Goal: Task Accomplishment & Management: Complete application form

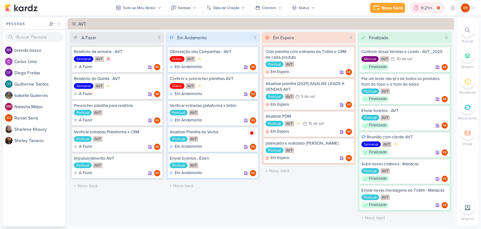
click at [425, 5] on div "1h21m" at bounding box center [427, 8] width 13 height 7
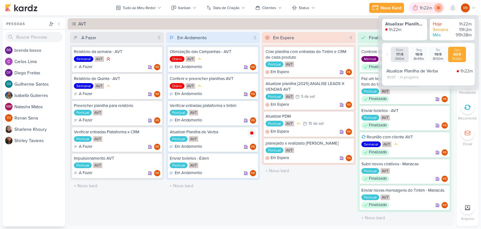
click at [437, 7] on icon at bounding box center [438, 7] width 3 height 3
click at [111, 158] on div "Impulsionamento AVT" at bounding box center [117, 158] width 86 height 6
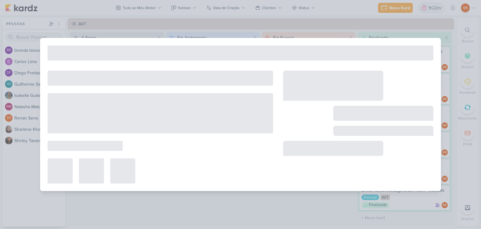
click at [111, 158] on div at bounding box center [122, 170] width 25 height 25
click at [133, 50] on div at bounding box center [240, 114] width 401 height 153
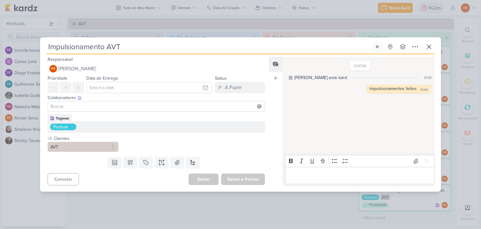
click at [133, 50] on input "Impulsionamento AVT" at bounding box center [208, 46] width 324 height 11
click at [428, 47] on icon at bounding box center [429, 47] width 4 height 4
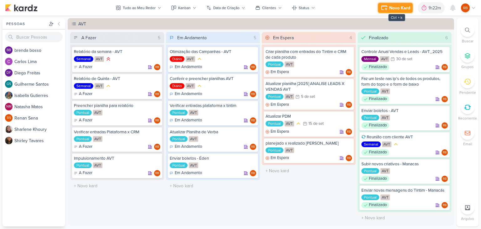
click at [401, 9] on div "Novo Kard" at bounding box center [399, 8] width 21 height 7
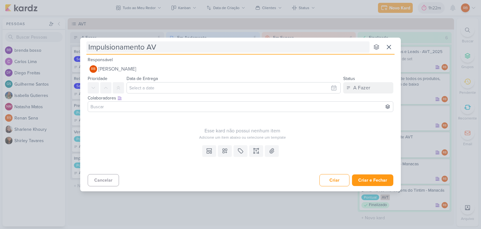
type input "Impulsionamento A"
type input "Impulsionamento AL"
type input "Impulsionamento Ale"
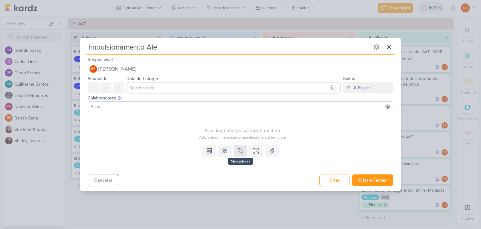
type input "Impulsionamento Ale"
click at [238, 152] on icon at bounding box center [240, 150] width 6 height 6
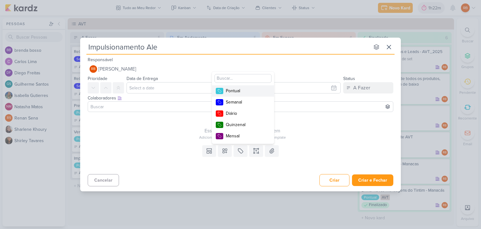
click at [248, 85] on button "Pontual" at bounding box center [243, 90] width 62 height 11
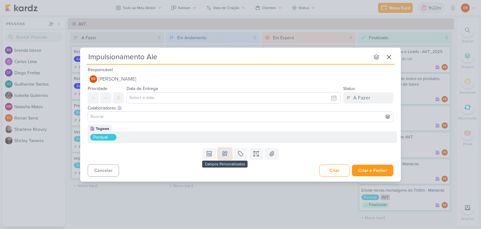
click at [225, 152] on icon at bounding box center [225, 153] width 6 height 6
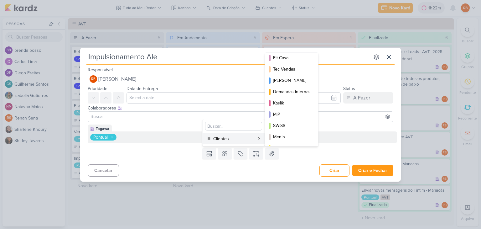
scroll to position [90, 0]
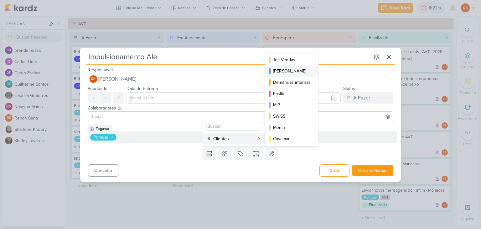
click at [299, 70] on div "[PERSON_NAME]" at bounding box center [292, 71] width 38 height 7
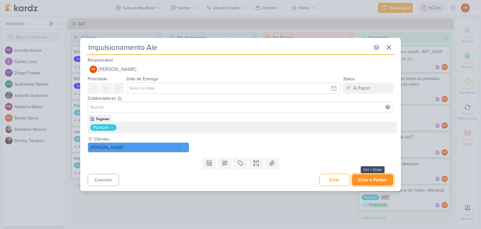
click at [368, 178] on button "Criar e Fechar" at bounding box center [372, 180] width 41 height 12
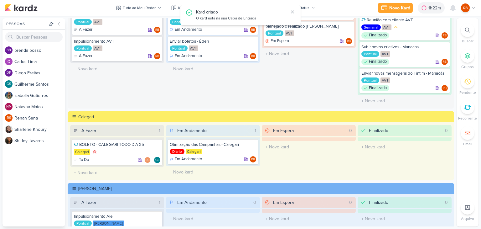
scroll to position [219, 0]
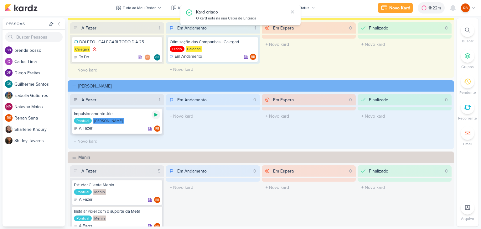
click at [152, 113] on div at bounding box center [156, 114] width 9 height 9
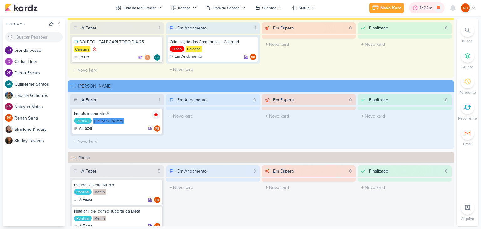
click at [423, 7] on div "1h22m" at bounding box center [427, 8] width 14 height 7
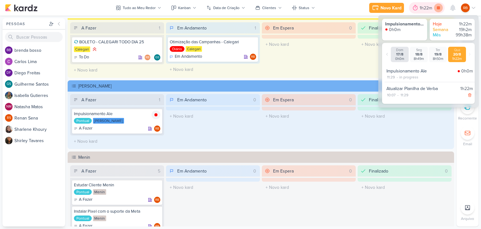
click at [437, 6] on icon at bounding box center [438, 7] width 9 height 9
click at [433, 9] on div "1h22m" at bounding box center [435, 8] width 14 height 7
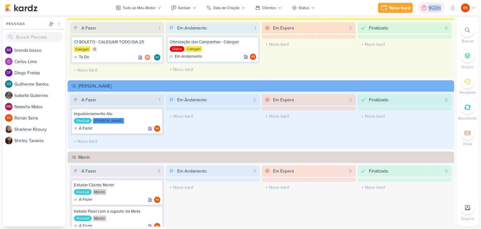
click at [433, 9] on div "1h22m" at bounding box center [435, 8] width 14 height 7
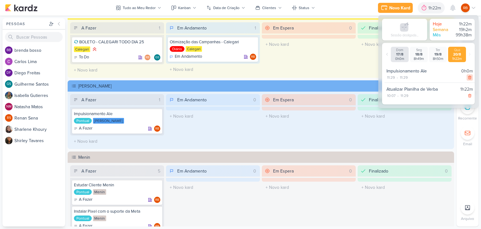
click at [468, 78] on icon at bounding box center [469, 77] width 3 height 3
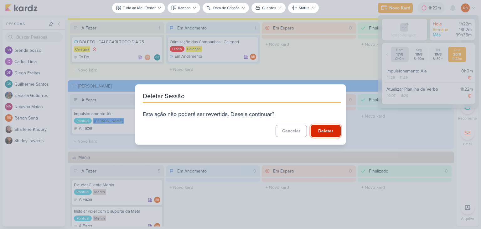
click at [328, 132] on button "Deletar" at bounding box center [326, 131] width 30 height 12
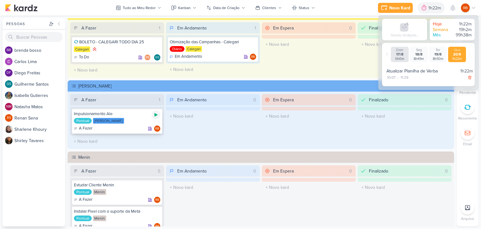
click at [155, 114] on icon at bounding box center [155, 114] width 3 height 3
click at [427, 7] on div "1h35m" at bounding box center [427, 8] width 14 height 7
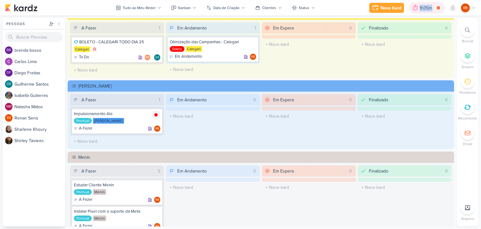
click at [427, 7] on div "1h35m" at bounding box center [427, 8] width 14 height 7
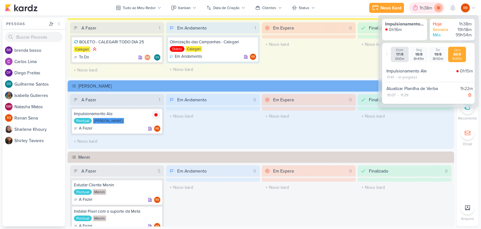
click at [438, 7] on icon at bounding box center [438, 7] width 3 height 3
click at [298, 72] on div "Em Espera 0 O título do kard deve ter menos que 100 caracteres" at bounding box center [309, 49] width 94 height 54
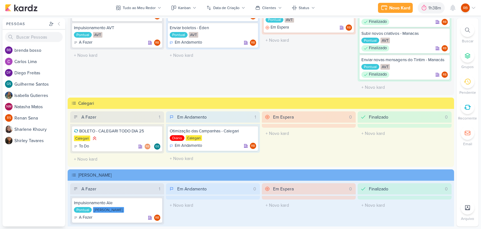
scroll to position [125, 0]
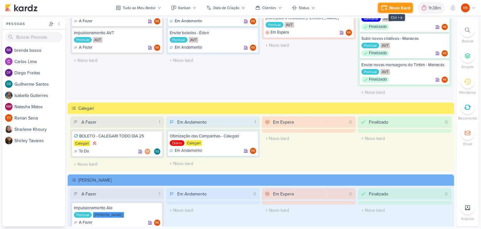
click at [395, 5] on div "Novo Kard" at bounding box center [399, 8] width 21 height 7
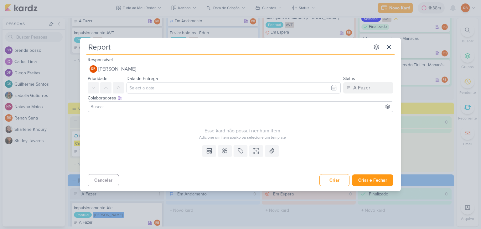
type input "Report"
type input "Report Calega"
type input "Report Calegari"
click at [241, 152] on icon at bounding box center [240, 150] width 6 height 6
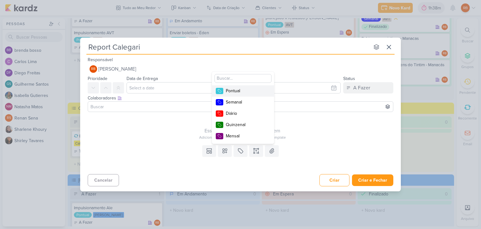
click at [243, 90] on div "Pontual" at bounding box center [246, 90] width 41 height 7
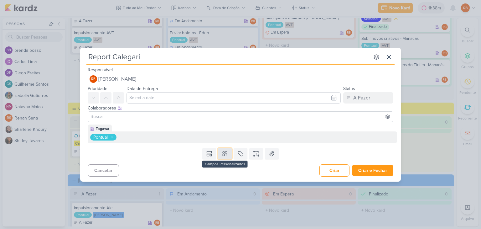
click at [227, 155] on icon at bounding box center [225, 153] width 6 height 6
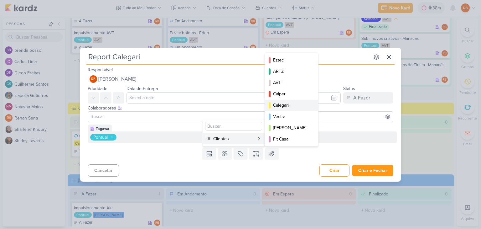
click at [297, 101] on button "Calegari" at bounding box center [291, 105] width 53 height 11
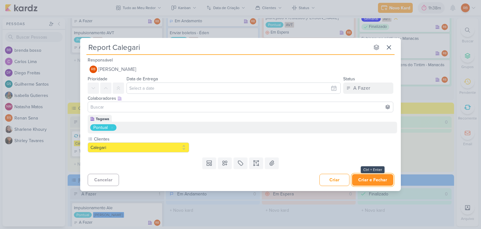
click at [378, 176] on button "Criar e Fechar" at bounding box center [372, 180] width 41 height 12
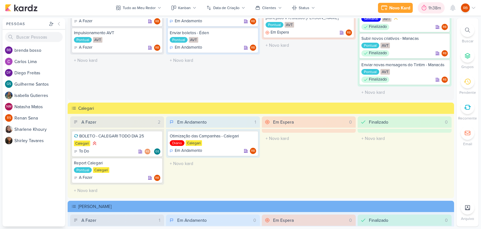
click at [430, 5] on div "1h38m" at bounding box center [435, 8] width 14 height 7
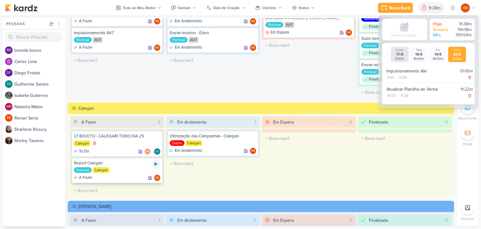
click at [156, 163] on icon at bounding box center [155, 163] width 5 height 5
click at [438, 8] on icon at bounding box center [438, 7] width 3 height 3
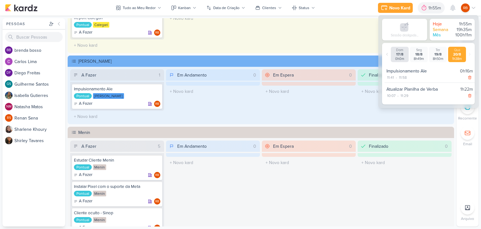
scroll to position [282, 0]
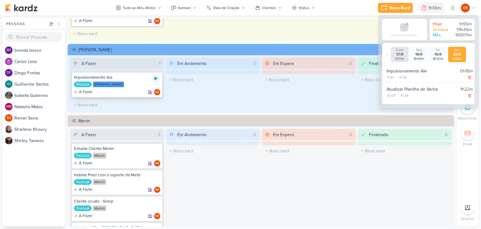
click at [155, 78] on icon at bounding box center [155, 78] width 5 height 5
click at [420, 5] on div "1h59m" at bounding box center [427, 8] width 14 height 7
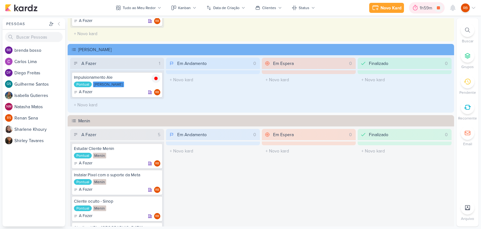
click at [422, 7] on div "1h59m" at bounding box center [427, 8] width 14 height 7
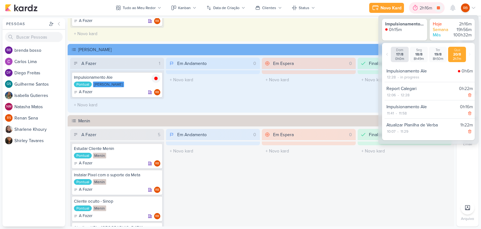
click at [426, 8] on div "2h16m" at bounding box center [427, 8] width 14 height 7
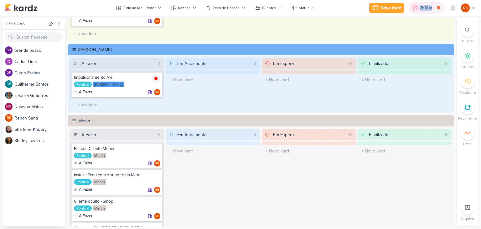
click at [426, 8] on div "2h16m" at bounding box center [427, 8] width 14 height 7
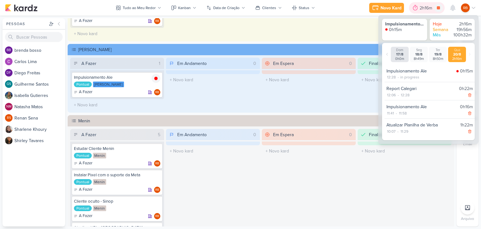
click at [426, 8] on div "2h16m" at bounding box center [427, 8] width 14 height 7
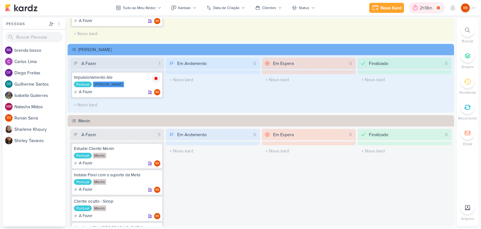
click at [414, 11] on icon at bounding box center [415, 8] width 6 height 6
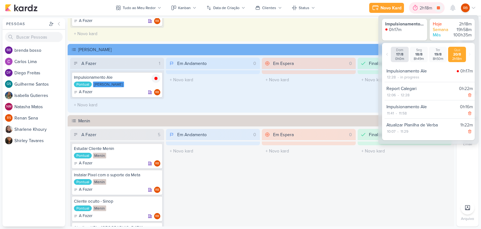
click at [416, 10] on icon at bounding box center [415, 8] width 5 height 6
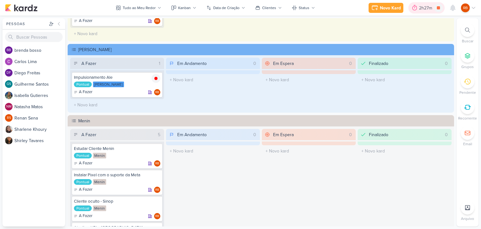
click at [426, 3] on div "2h27m" at bounding box center [426, 7] width 36 height 11
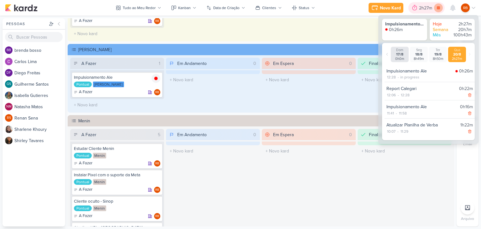
click at [437, 7] on icon at bounding box center [438, 7] width 3 height 3
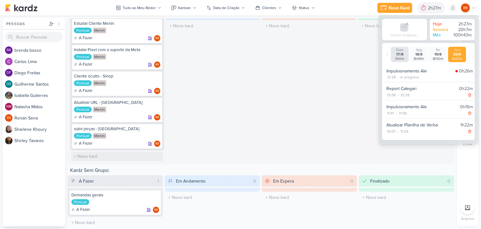
scroll to position [188, 0]
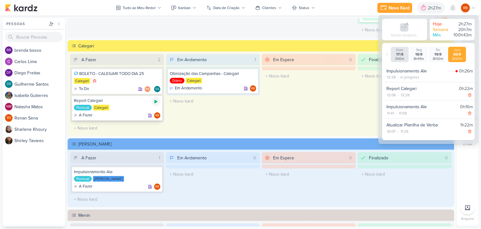
click at [155, 101] on icon at bounding box center [155, 101] width 3 height 3
click at [421, 3] on div "2h54m" at bounding box center [426, 7] width 37 height 11
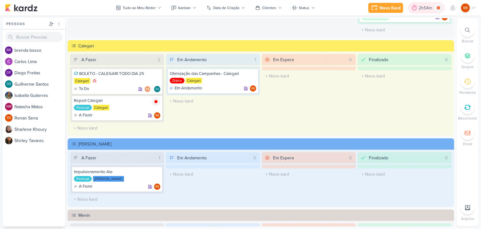
click at [423, 8] on div "2h54m" at bounding box center [426, 8] width 15 height 7
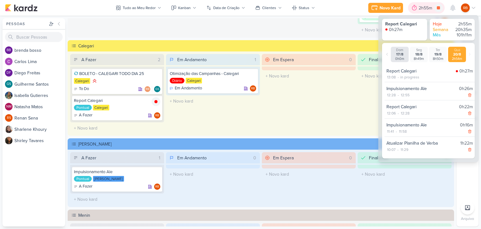
click at [423, 8] on div "2h55m" at bounding box center [426, 8] width 15 height 7
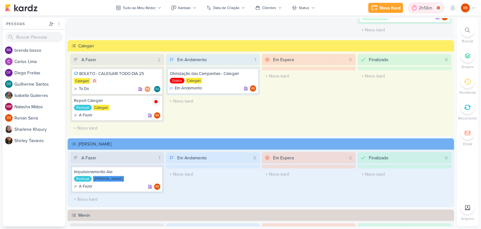
click at [421, 9] on div "2h56m" at bounding box center [426, 8] width 15 height 7
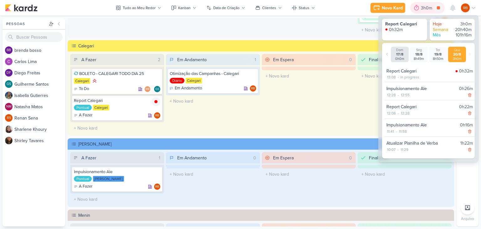
click at [421, 9] on div "3h0m" at bounding box center [427, 8] width 13 height 7
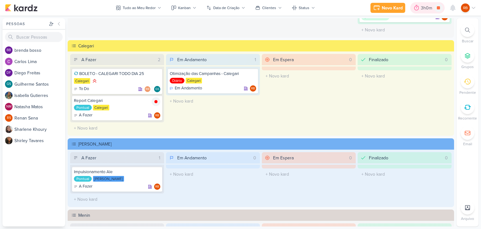
click at [421, 9] on div "3h0m" at bounding box center [427, 8] width 13 height 7
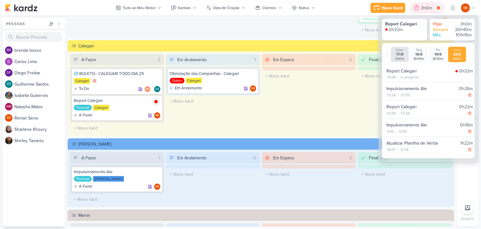
click at [421, 9] on div "3h0m" at bounding box center [427, 8] width 13 height 7
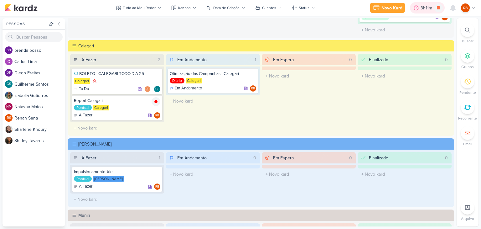
click at [423, 5] on div "3h11m" at bounding box center [427, 8] width 13 height 7
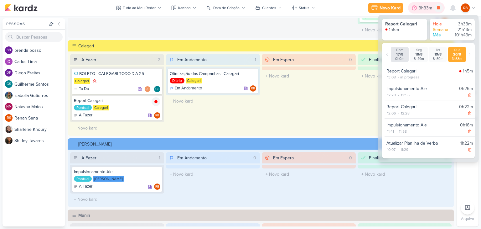
click at [423, 5] on div "3h33m" at bounding box center [426, 8] width 15 height 7
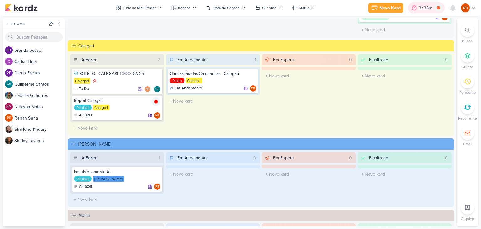
click at [424, 12] on div "3h36m" at bounding box center [426, 7] width 37 height 11
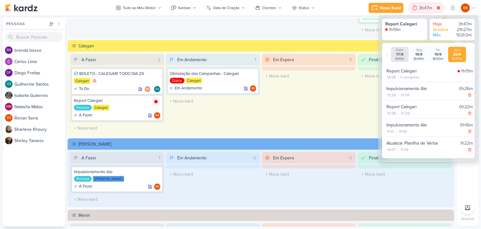
click at [424, 11] on div "3h47m" at bounding box center [426, 7] width 36 height 11
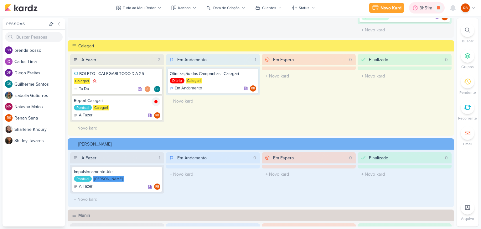
click at [426, 8] on div "3h51m" at bounding box center [427, 8] width 14 height 7
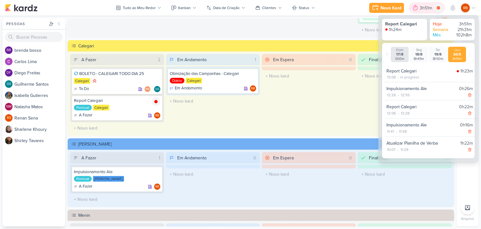
click at [426, 8] on div "3h51m" at bounding box center [427, 8] width 14 height 7
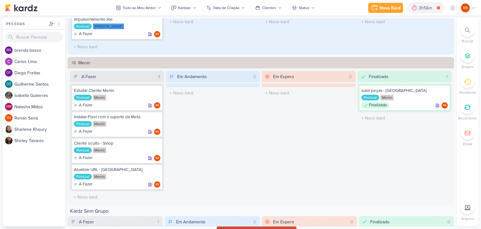
scroll to position [313, 0]
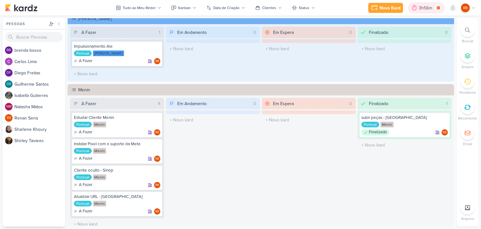
click at [420, 7] on div "3h56m" at bounding box center [426, 8] width 15 height 7
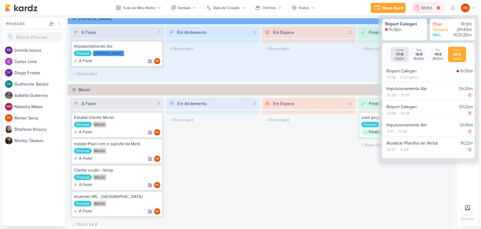
click at [420, 8] on div at bounding box center [416, 8] width 9 height 10
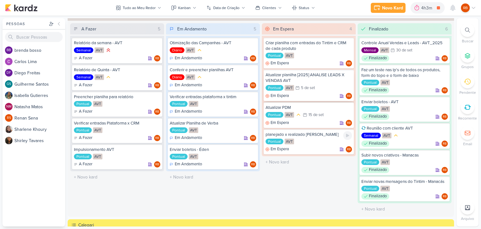
scroll to position [0, 0]
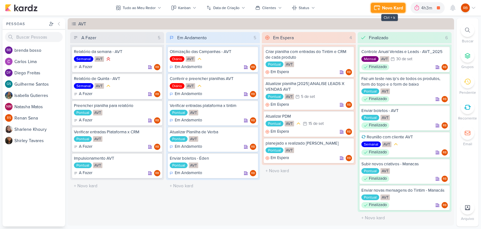
click at [395, 6] on div "Novo Kard" at bounding box center [392, 8] width 21 height 7
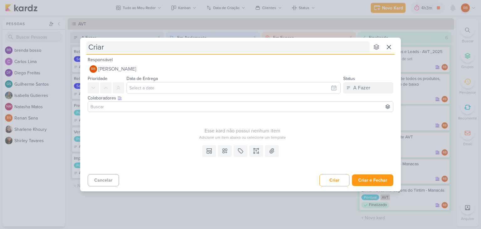
type input "Criar"
type input "Criar pú"
type input "Criar púb"
type input "Criar públicos"
type input "Criar públicos -"
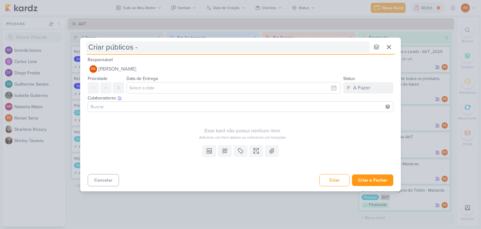
type input "Criar públicos"
type input "Criar públicos -"
type input "Criar públicos - Éden"
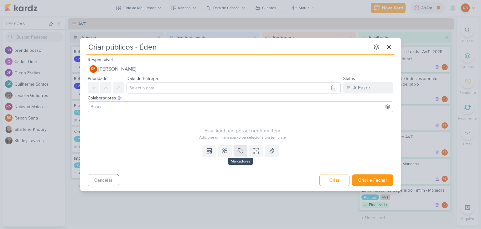
type input "Criar públicos - Éden"
click at [237, 147] on icon at bounding box center [240, 150] width 6 height 6
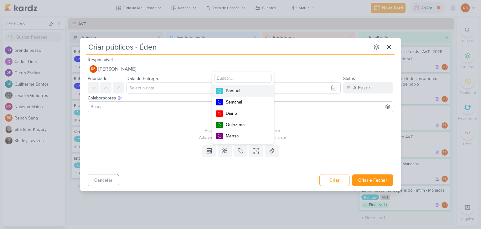
click at [250, 90] on div "Pontual" at bounding box center [246, 90] width 41 height 7
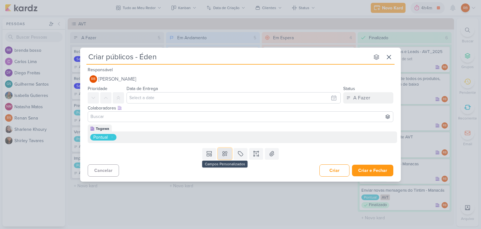
click at [227, 156] on icon at bounding box center [225, 153] width 6 height 6
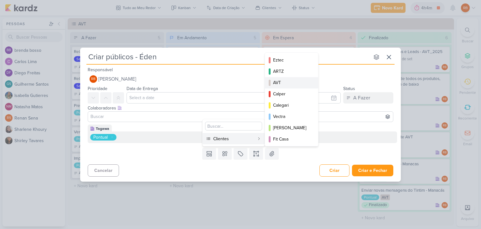
click at [292, 81] on div "AVT" at bounding box center [292, 82] width 38 height 7
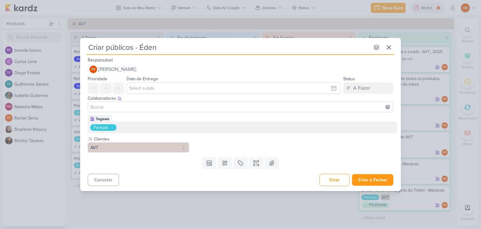
click at [385, 169] on div "Templates Campos Personalizados Clientes Eztec ARTZ AVT Calper MIP" at bounding box center [240, 163] width 321 height 16
click at [380, 179] on button "Criar e Fechar" at bounding box center [372, 180] width 41 height 12
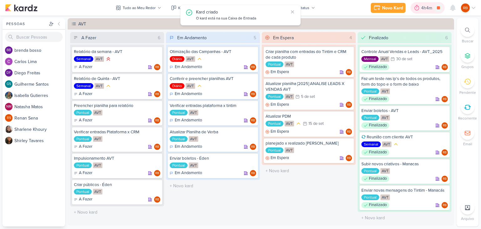
click at [421, 4] on div "4h4m" at bounding box center [428, 7] width 34 height 11
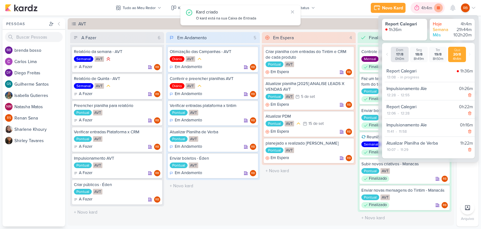
click at [437, 10] on icon at bounding box center [438, 7] width 9 height 9
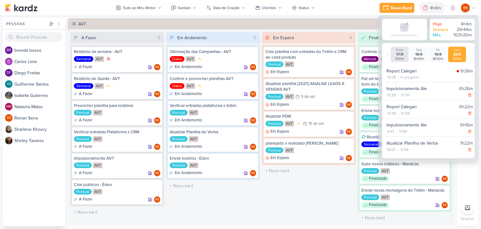
click at [414, 75] on div "in progress" at bounding box center [409, 77] width 19 height 6
click at [432, 6] on div "4h4m" at bounding box center [436, 8] width 13 height 7
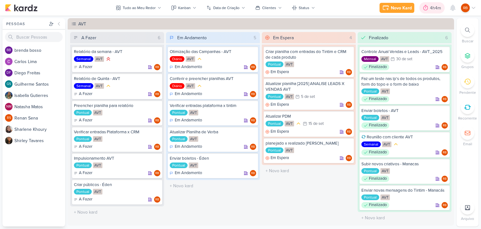
click at [432, 6] on div "4h4m" at bounding box center [436, 8] width 13 height 7
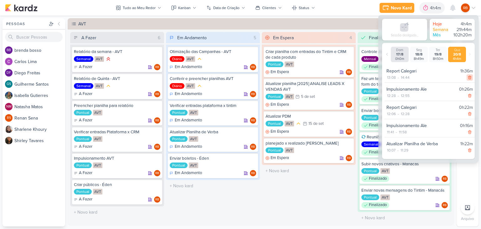
click at [468, 76] on icon at bounding box center [470, 77] width 4 height 4
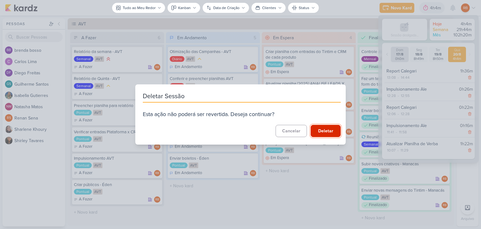
click at [331, 129] on button "Deletar" at bounding box center [326, 131] width 30 height 12
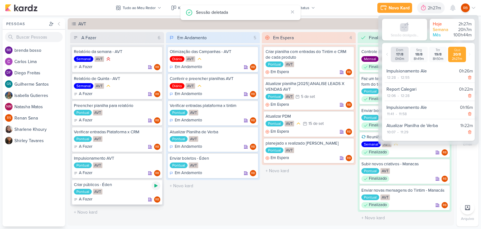
click at [154, 184] on icon at bounding box center [155, 185] width 3 height 3
click at [420, 8] on div "2h27m" at bounding box center [426, 8] width 15 height 7
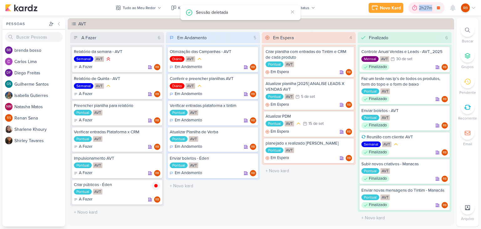
click at [420, 8] on div "2h27m" at bounding box center [426, 8] width 15 height 7
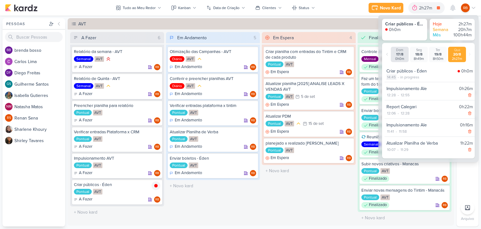
click at [391, 75] on div "14:45" at bounding box center [391, 77] width 10 height 6
select select "14"
select select "45"
click at [390, 84] on select "00 01 02 03 04 05 06 07 08 09 10 11 12 13 14 15 16 17 18 19 20 21 22 23" at bounding box center [390, 85] width 9 height 8
select select "13"
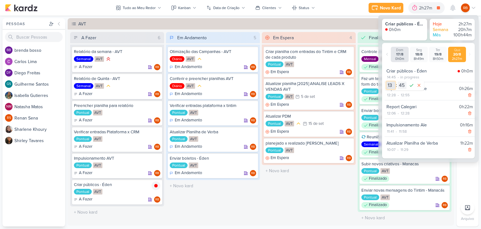
click at [386, 81] on select "00 01 02 03 04 05 06 07 08 09 10 11 12 13 14 15 16 17 18 19 20 21 22 23" at bounding box center [390, 85] width 9 height 8
click at [405, 87] on select "00 01 02 03 04 05 06 07 08 09 10 11 12 13 14 15 16 17 18 19 20 21 22 23 24 25 2…" at bounding box center [402, 85] width 9 height 8
select select "2"
click at [398, 81] on select "00 01 02 03 04 05 06 07 08 09 10 11 12 13 14 15 16 17 18 19 20 21 22 23 24 25 2…" at bounding box center [402, 85] width 9 height 8
click at [410, 85] on icon at bounding box center [412, 85] width 4 height 3
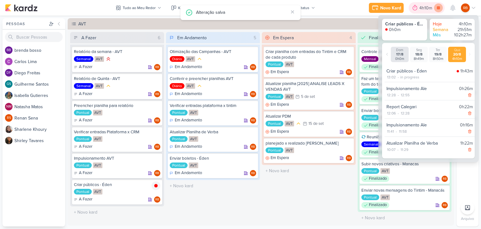
click at [436, 6] on icon at bounding box center [438, 7] width 9 height 9
click at [427, 3] on div "4h10m" at bounding box center [430, 7] width 27 height 11
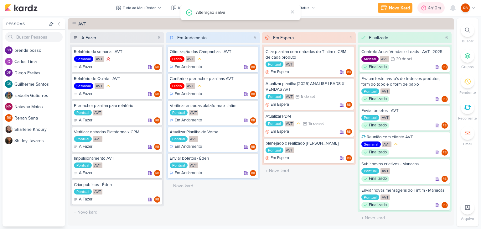
click at [430, 5] on div "4h10m" at bounding box center [435, 8] width 15 height 7
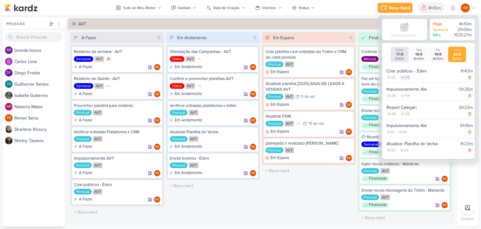
click at [406, 77] on div "14:45" at bounding box center [405, 78] width 10 height 6
select select "14"
click at [413, 84] on select "00 01 02 03 04 05 06 07 08 09 10 11 12 13 14 15 16 17 18 19 20 21 22 23 24 25 2…" at bounding box center [415, 86] width 9 height 8
select select "29"
click at [411, 82] on select "00 01 02 03 04 05 06 07 08 09 10 11 12 13 14 15 16 17 18 19 20 21 22 23 24 25 2…" at bounding box center [415, 86] width 9 height 8
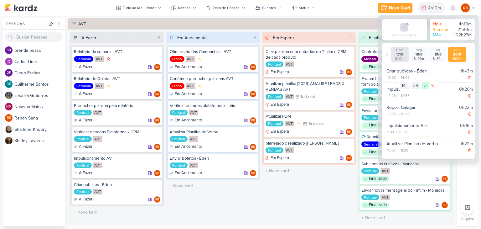
click at [422, 85] on icon at bounding box center [425, 86] width 8 height 8
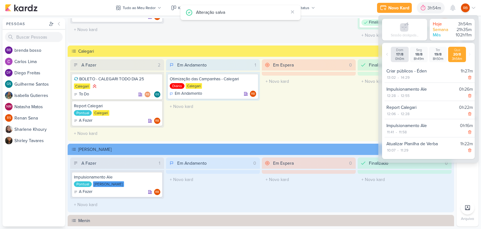
scroll to position [188, 0]
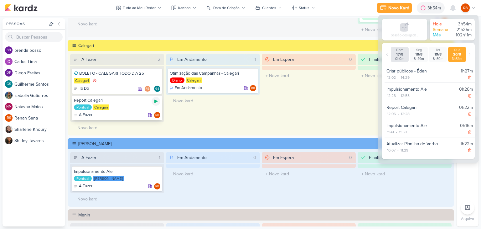
click at [155, 99] on icon at bounding box center [155, 101] width 5 height 5
click at [424, 7] on div "3h54m" at bounding box center [426, 8] width 15 height 7
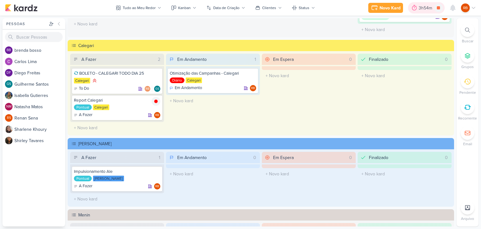
click at [424, 7] on div "3h54m" at bounding box center [426, 8] width 15 height 7
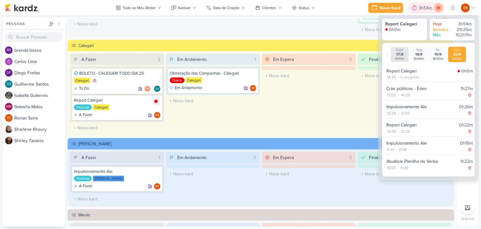
click at [436, 8] on icon at bounding box center [438, 7] width 9 height 9
click at [430, 9] on div "3h54m" at bounding box center [434, 8] width 15 height 7
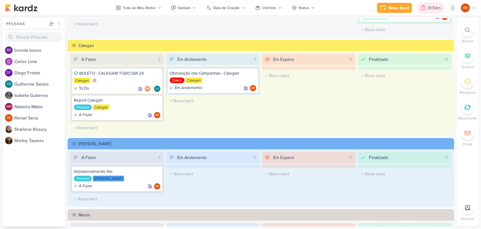
click at [430, 9] on div "3h54m" at bounding box center [434, 8] width 15 height 7
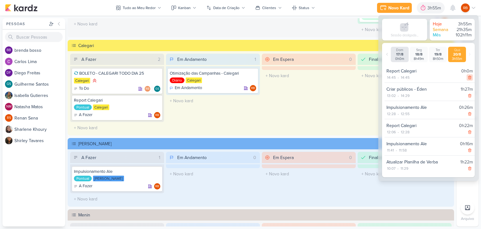
click at [468, 77] on icon at bounding box center [469, 77] width 3 height 3
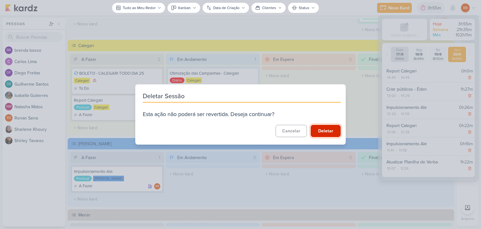
click at [327, 129] on button "Deletar" at bounding box center [326, 131] width 30 height 12
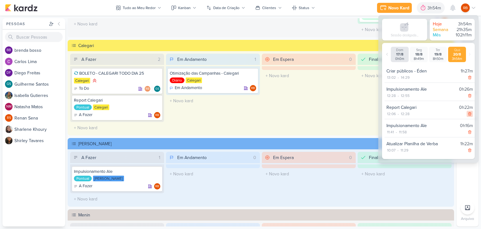
click at [468, 112] on icon at bounding box center [470, 113] width 4 height 4
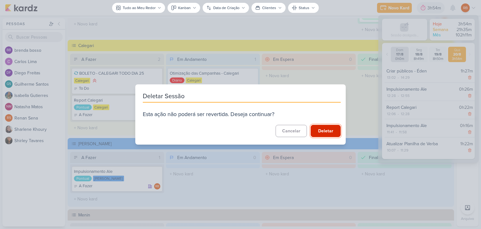
click at [327, 134] on button "Deletar" at bounding box center [326, 131] width 30 height 12
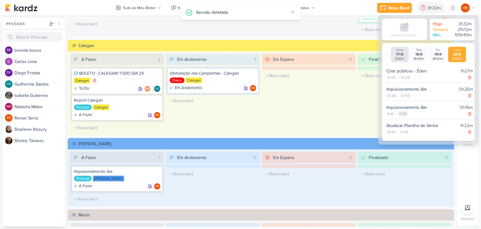
click at [404, 112] on div "11:58" at bounding box center [402, 114] width 9 height 6
select select "11"
select select "58"
click at [413, 122] on select "00 01 02 03 04 05 06 07 08 09 10 11 12 13 14 15 16 17 18 19 20 21 22 23 24 25 2…" at bounding box center [413, 122] width 9 height 8
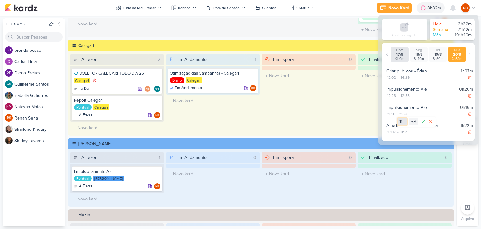
click at [401, 121] on select "00 01 02 03 04 05 06 07 08 09 10 11 12 13 14 15 16 17 18 19 20 21 22 23" at bounding box center [402, 122] width 9 height 8
select select "12"
click at [398, 118] on select "00 01 02 03 04 05 06 07 08 09 10 11 12 13 14 15 16 17 18 19 20 21 22 23" at bounding box center [402, 122] width 9 height 8
click at [415, 123] on select "00 01 02 03 04 05 06 07 08 09 10 11 12 13 14 15 16 17 18 19 20 21 22 23 24 25 2…" at bounding box center [413, 122] width 9 height 8
click at [409, 118] on select "00 01 02 03 04 05 06 07 08 09 10 11 12 13 14 15 16 17 18 19 20 21 22 23 24 25 2…" at bounding box center [413, 122] width 9 height 8
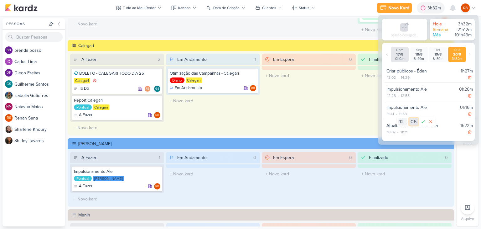
click at [413, 121] on select "00 01 02 03 04 05 06 07 08 09 10 11 12 13 14 15 16 17 18 19 20 21 22 23 24 25 2…" at bounding box center [413, 122] width 9 height 8
click at [409, 118] on select "00 01 02 03 04 05 06 07 08 09 10 11 12 13 14 15 16 17 18 19 20 21 22 23 24 25 2…" at bounding box center [413, 122] width 9 height 8
click at [421, 121] on icon at bounding box center [423, 122] width 8 height 8
click at [468, 96] on icon at bounding box center [470, 95] width 4 height 4
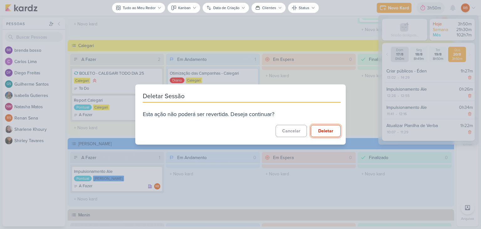
drag, startPoint x: 323, startPoint y: 132, endPoint x: 328, endPoint y: 128, distance: 5.6
click at [324, 132] on button "Deletar" at bounding box center [326, 131] width 30 height 12
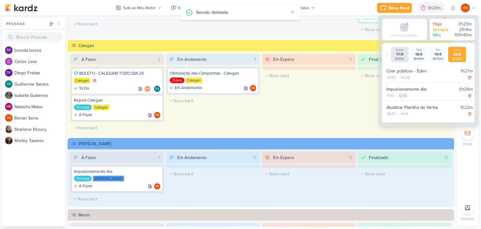
click at [404, 96] on div "12:16" at bounding box center [402, 96] width 9 height 6
click at [412, 103] on select "00 01 02 03 04 05 06 07 08 09 10 11 12 13 14 15 16 17 18 19 20 21 22 23 24 25 2…" at bounding box center [413, 104] width 9 height 8
click at [409, 100] on select "00 01 02 03 04 05 06 07 08 09 10 11 12 13 14 15 16 17 18 19 20 21 22 23 24 25 2…" at bounding box center [413, 104] width 9 height 8
click at [422, 103] on icon at bounding box center [423, 104] width 8 height 8
click at [406, 96] on div "12:57" at bounding box center [403, 96] width 10 height 6
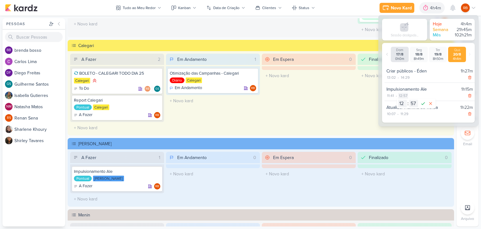
click at [406, 96] on div "12:57" at bounding box center [403, 96] width 10 height 6
click at [411, 102] on select "00 01 02 03 04 05 06 07 08 09 10 11 12 13 14 15 16 17 18 19 20 21 22 23 24 25 2…" at bounding box center [413, 104] width 9 height 8
select select "49"
click at [409, 100] on select "00 01 02 03 04 05 06 07 08 09 10 11 12 13 14 15 16 17 18 19 20 21 22 23 24 25 2…" at bounding box center [413, 104] width 9 height 8
click at [422, 101] on icon at bounding box center [423, 104] width 8 height 8
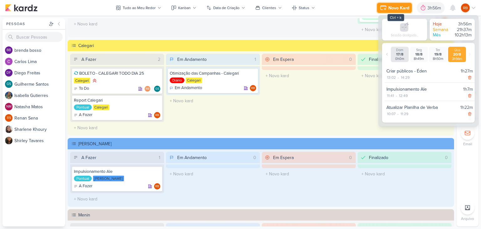
click at [398, 8] on div "Novo Kard" at bounding box center [398, 8] width 21 height 7
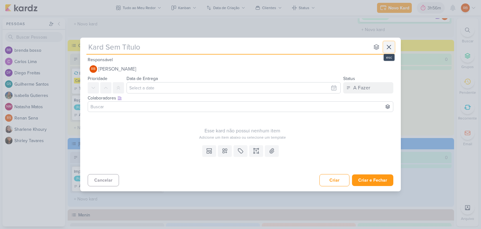
click at [390, 45] on icon at bounding box center [389, 47] width 4 height 4
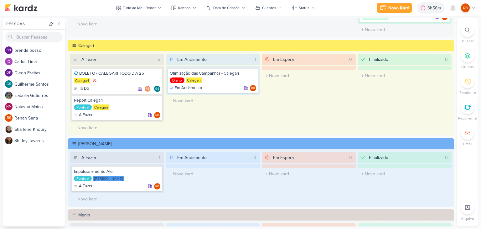
scroll to position [63, 0]
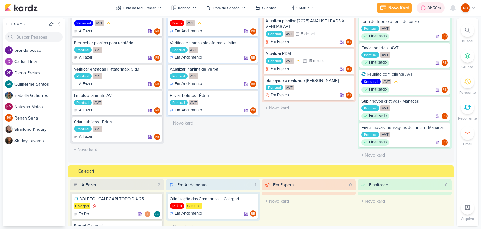
click at [429, 7] on div "3h56m" at bounding box center [434, 8] width 15 height 7
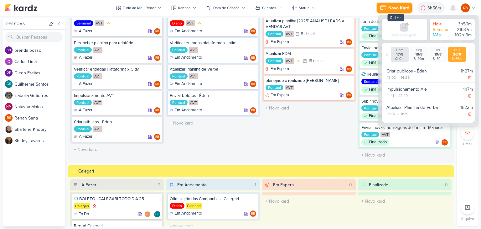
click at [394, 8] on div "Novo Kard" at bounding box center [398, 8] width 21 height 7
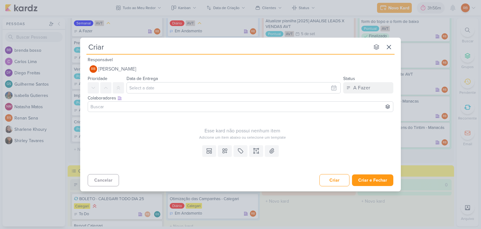
type input "Criar p"
type input "Criar públ"
type input "Criar públic"
type input "Criar público de"
type input "Criar público de R"
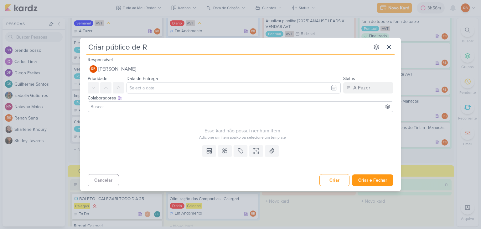
type input "Criar público de RM"
type input "Criar público de RMKT"
type input "Criar público de RMKT para"
type input "Criar público de RMKT para É"
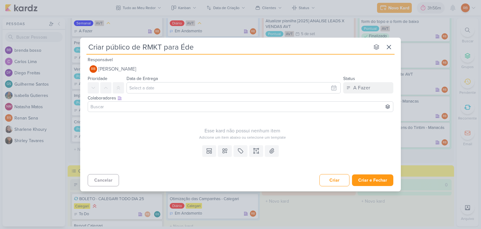
type input "Criar público de RMKT para Éden"
click at [236, 152] on button at bounding box center [241, 150] width 14 height 11
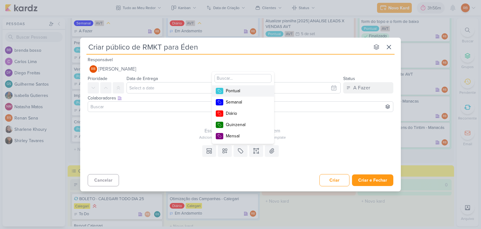
click at [255, 85] on button "Pontual" at bounding box center [243, 90] width 62 height 11
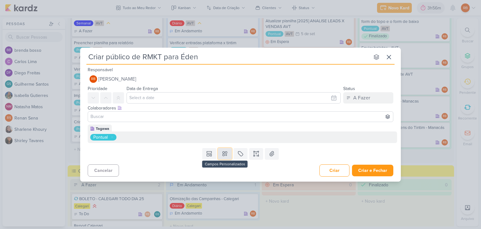
click at [225, 155] on icon at bounding box center [225, 153] width 6 height 6
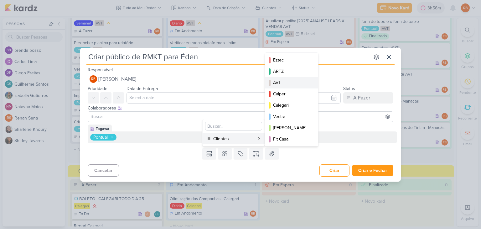
click at [287, 82] on div "AVT" at bounding box center [292, 82] width 38 height 7
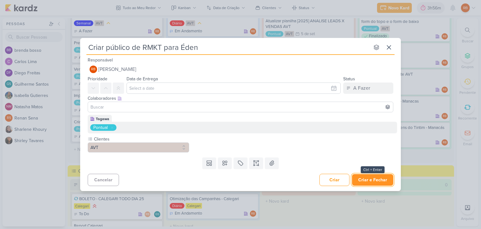
click at [367, 180] on button "Criar e Fechar" at bounding box center [372, 180] width 41 height 12
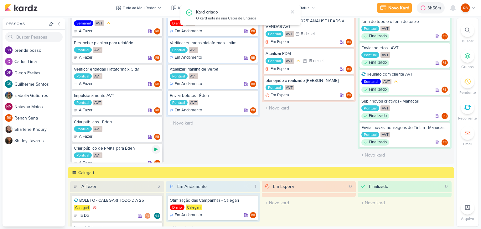
click at [153, 148] on icon at bounding box center [155, 149] width 5 height 5
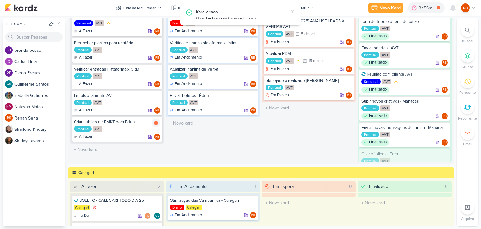
scroll to position [24, 0]
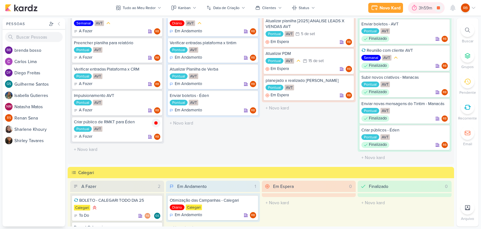
click at [416, 10] on icon at bounding box center [414, 8] width 6 height 6
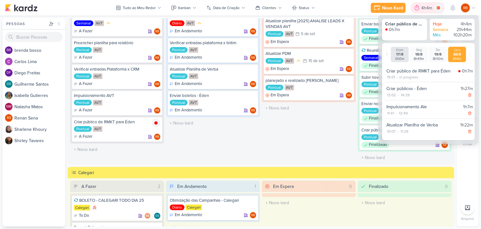
click at [421, 9] on div "4h4m" at bounding box center [427, 8] width 13 height 7
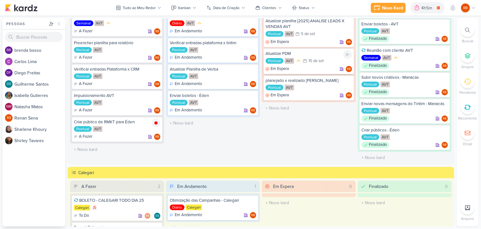
scroll to position [0, 0]
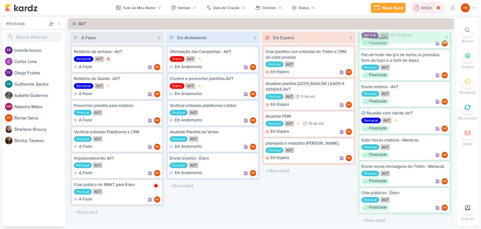
click at [424, 8] on div "4h5m" at bounding box center [427, 8] width 13 height 7
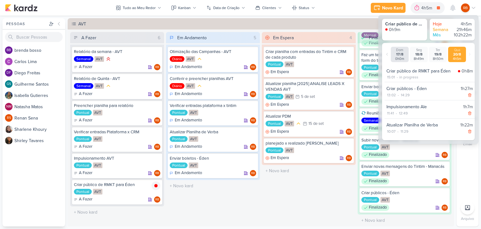
click at [287, 200] on div "Em Espera 4 Criar planilha com entradas do Tintim e CRM de cada produto Pontual…" at bounding box center [309, 128] width 94 height 193
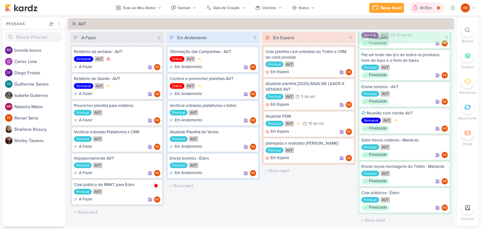
click at [418, 8] on icon at bounding box center [415, 8] width 6 height 6
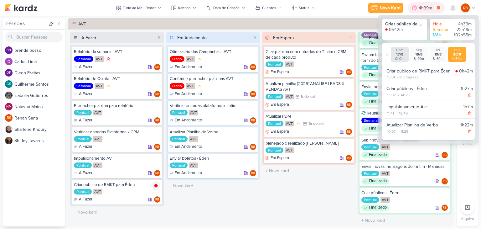
click at [419, 8] on div "4h39m" at bounding box center [426, 8] width 15 height 7
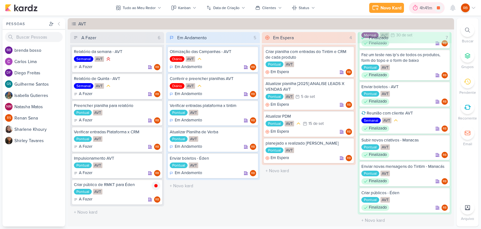
click at [424, 10] on div "4h41m" at bounding box center [427, 8] width 14 height 7
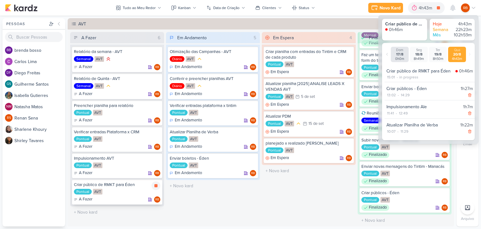
click at [116, 192] on div "Pontual AVT" at bounding box center [117, 192] width 86 height 6
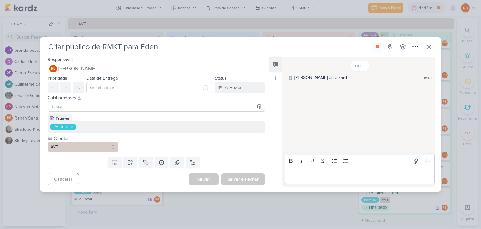
click at [95, 49] on input "Criar público de RMKT para Éden" at bounding box center [208, 46] width 324 height 11
click at [87, 48] on input "Criar público de RMKT para Éden" at bounding box center [208, 46] width 324 height 11
type input "Criar o de RMKT para Éden"
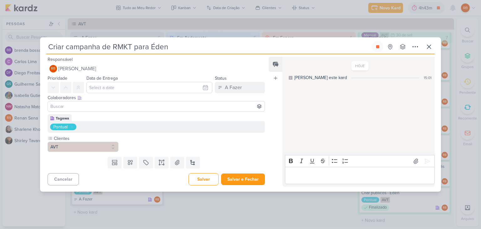
type input "Criar campanha de RMKT para Éden"
type input "Criar campanha WA de RMKT para Éden"
click at [256, 180] on button "Salvar e Fechar" at bounding box center [243, 179] width 44 height 12
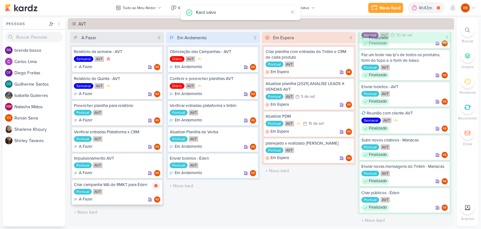
drag, startPoint x: 116, startPoint y: 195, endPoint x: 174, endPoint y: 187, distance: 58.5
click at [116, 194] on div "Criar campanha WA de RMKT para Éden Pontual AVT A Fazer RB" at bounding box center [117, 191] width 90 height 25
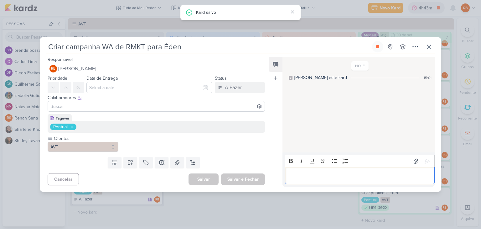
click at [320, 178] on p "Editor editing area: main" at bounding box center [359, 176] width 143 height 8
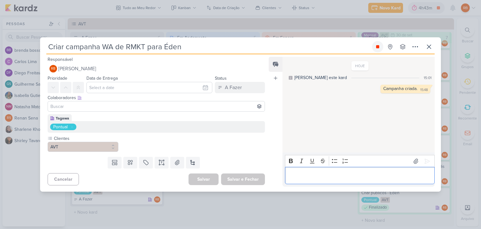
click at [376, 47] on icon at bounding box center [377, 46] width 3 height 3
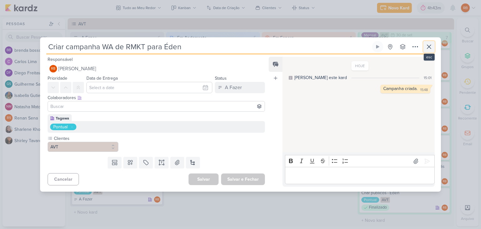
click at [431, 48] on icon at bounding box center [429, 47] width 8 height 8
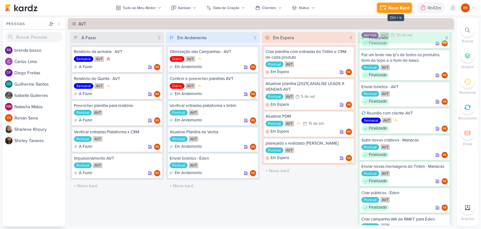
click at [390, 5] on div "Novo Kard" at bounding box center [398, 8] width 21 height 7
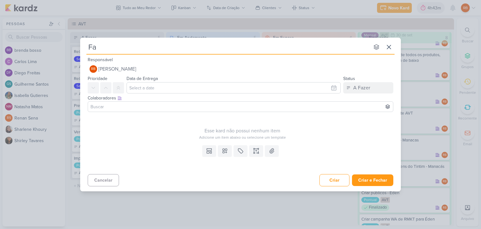
type input "Faz"
type input "F"
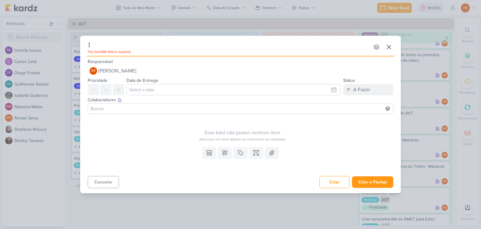
type input "In"
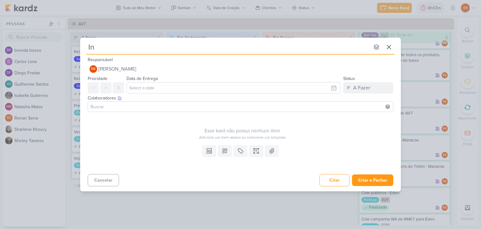
type input "Int"
type input "Integ"
type input "Integrar"
type input "Integrar campanha de W"
type input "Integrar campanha de WA"
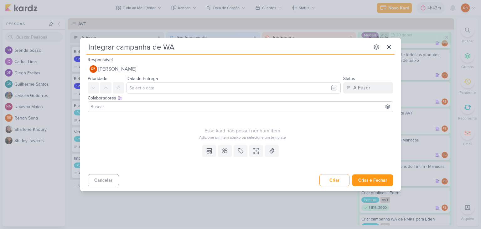
type input "Integrar campanha de WA"
type input "Integrar campanha de WA RMT"
type input "Integrar campanha de WA RMTG"
type input "Integrar campanha de WA RMTG -"
type input "Integrar campanha de WA RMTG - Éden"
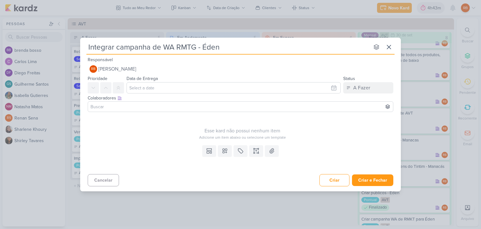
type input "Integrar campanha de WA RMTG - Éden T"
type input "Integrar campanha de WA RMTG - Éden n"
type input "Integrar campanha de WA RMTG - Éden no t"
type input "Integrar campanha de WA RMTG - Éden no tintim"
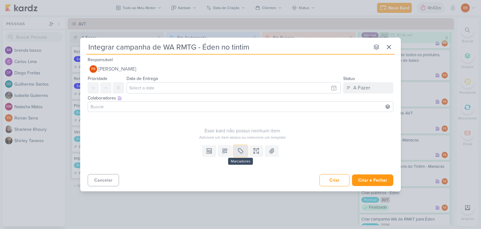
click at [245, 149] on button at bounding box center [241, 150] width 14 height 11
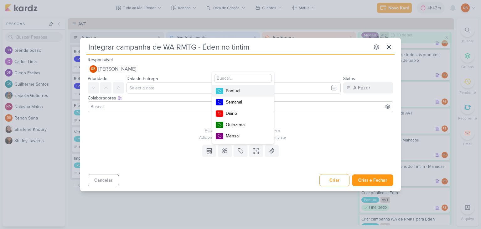
click at [246, 88] on div "Pontual" at bounding box center [246, 90] width 41 height 7
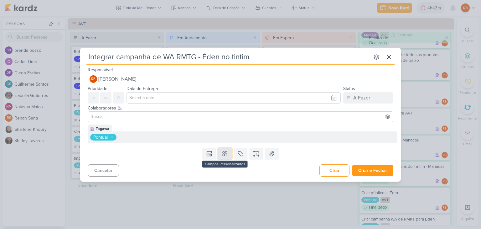
click at [225, 154] on icon at bounding box center [225, 153] width 6 height 6
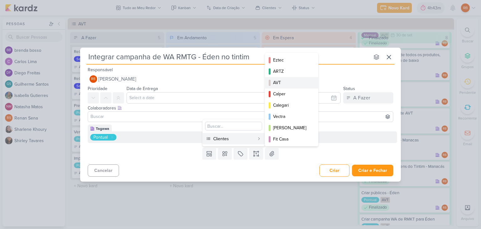
click at [286, 84] on div "AVT" at bounding box center [292, 82] width 38 height 7
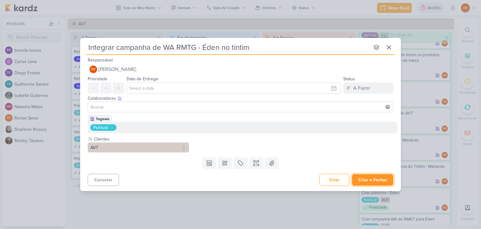
click at [380, 169] on div "Responsável RB [PERSON_NAME] Nenhum contato encontrado create new contact Novo …" at bounding box center [240, 121] width 321 height 131
click at [379, 178] on button "Criar e Fechar" at bounding box center [372, 180] width 41 height 12
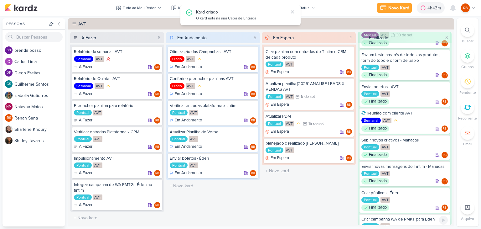
click at [408, 220] on div "Criar campanha WA de RMKT para Éden" at bounding box center [404, 219] width 86 height 6
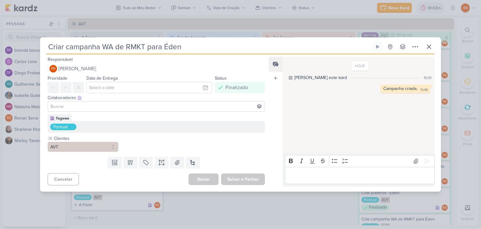
drag, startPoint x: 145, startPoint y: 44, endPoint x: 127, endPoint y: 42, distance: 18.3
click at [127, 42] on input "Criar campanha WA de RMKT para Éden" at bounding box center [208, 46] width 324 height 11
click at [433, 46] on button at bounding box center [428, 46] width 11 height 11
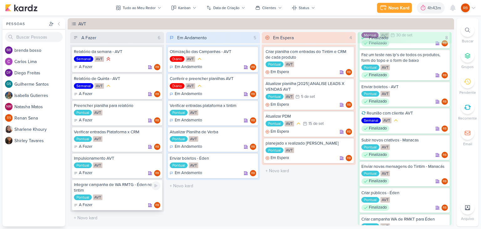
click at [132, 190] on div "Integrar campanha de WA RMTG - Éden no tintim" at bounding box center [117, 187] width 86 height 11
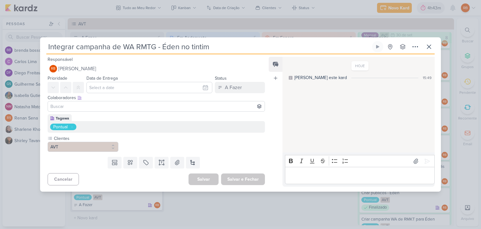
drag, startPoint x: 156, startPoint y: 47, endPoint x: 137, endPoint y: 43, distance: 19.2
click at [137, 43] on input "Integrar campanha de WA RMTG - Éden no tintim" at bounding box center [208, 46] width 324 height 11
paste input "KT"
type input "Integrar campanha de WA RMKT - Éden no tintim"
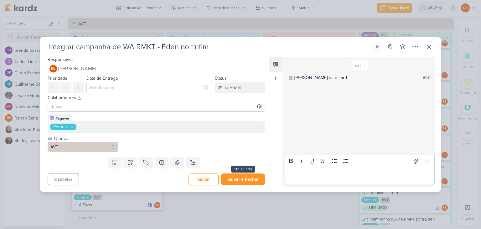
type input "Integrar campanha de WA RMKT - Éden no tintim"
click at [248, 181] on button "Salvar e Fechar" at bounding box center [243, 179] width 44 height 12
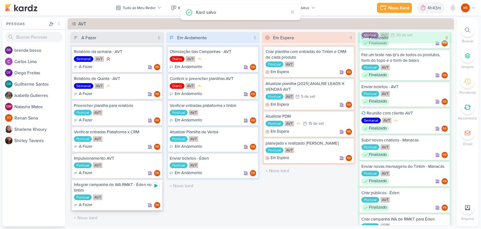
click at [154, 184] on icon at bounding box center [155, 185] width 3 height 3
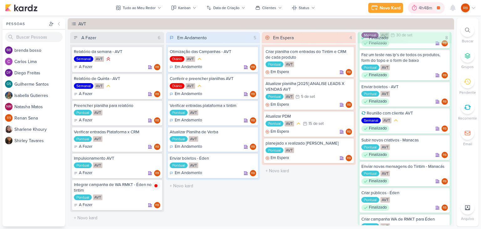
click at [419, 6] on div "4h48m" at bounding box center [426, 8] width 15 height 7
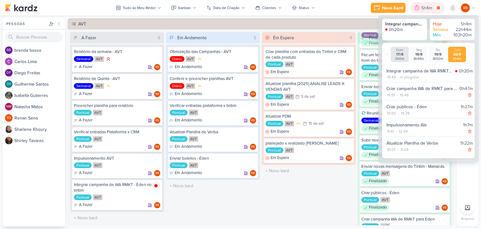
click at [419, 6] on icon at bounding box center [417, 8] width 6 height 6
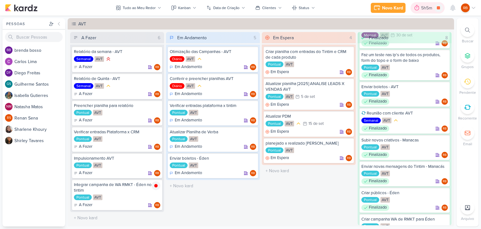
click at [427, 8] on div "5h5m" at bounding box center [427, 8] width 13 height 7
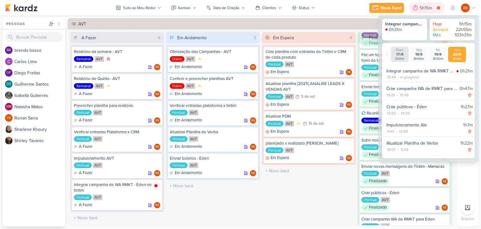
click at [430, 6] on div "5h15m" at bounding box center [427, 8] width 14 height 7
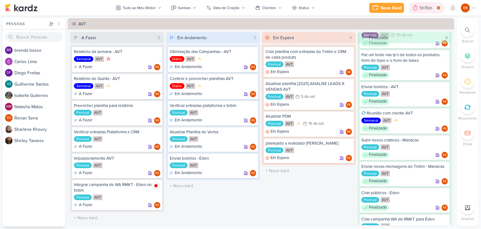
click at [425, 7] on div "5h15m" at bounding box center [427, 8] width 14 height 7
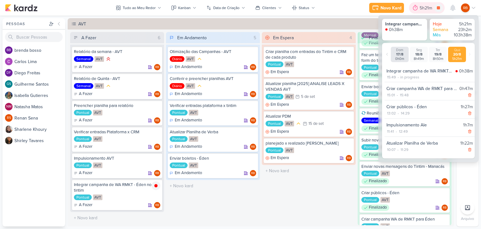
click at [425, 7] on div "5h21m" at bounding box center [427, 8] width 14 height 7
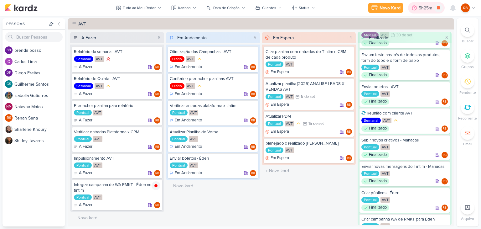
click at [423, 5] on div "5h25m" at bounding box center [426, 8] width 15 height 7
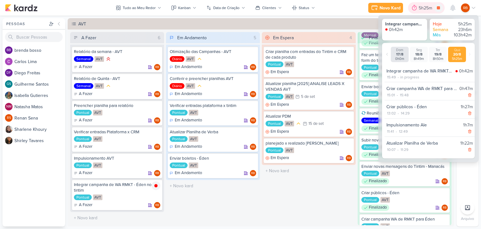
click at [419, 8] on div "5h25m" at bounding box center [426, 8] width 15 height 7
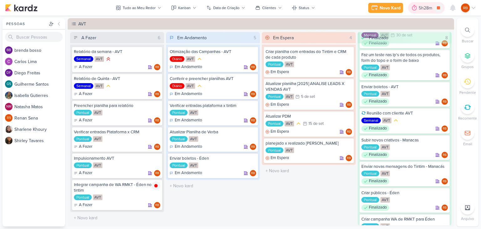
click at [430, 6] on div "5h28m" at bounding box center [426, 8] width 15 height 7
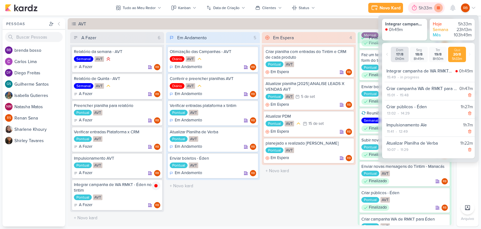
click at [438, 5] on icon at bounding box center [438, 7] width 9 height 9
click at [432, 8] on div "5h33m" at bounding box center [434, 8] width 15 height 7
